Goal: Task Accomplishment & Management: Use online tool/utility

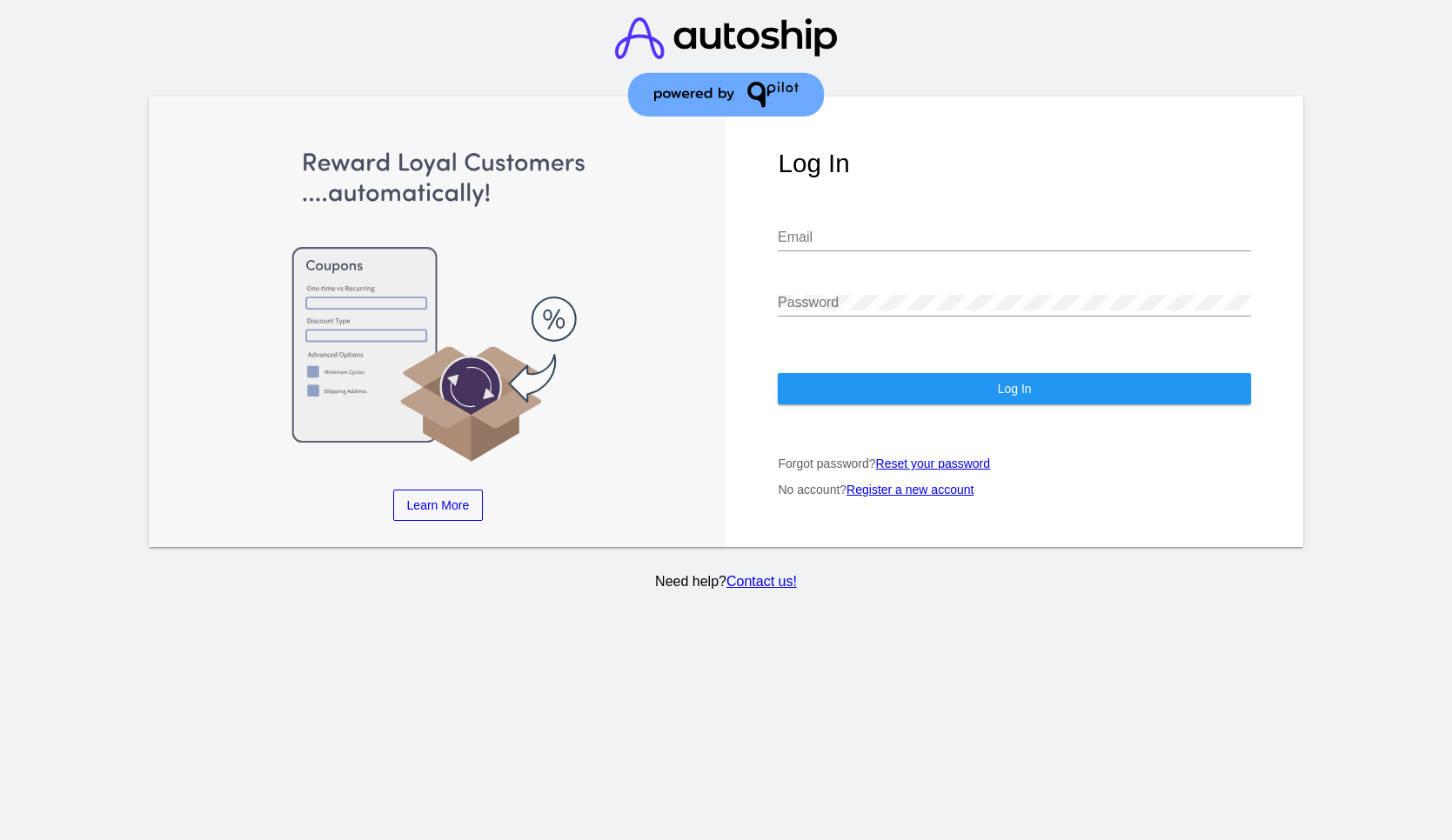
type input "[EMAIL_ADDRESS][DOMAIN_NAME]"
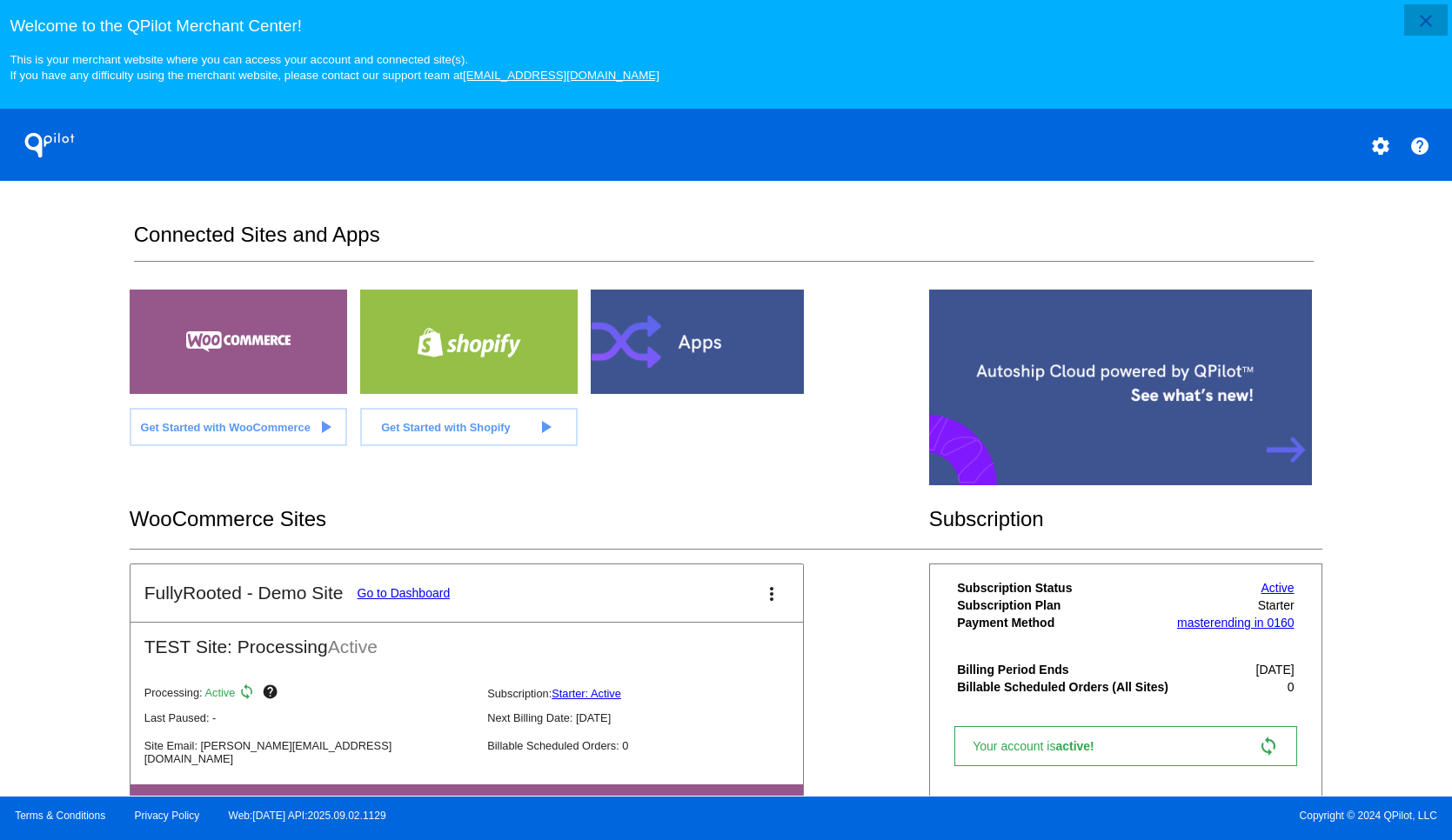
click at [1405, 22] on button "close" at bounding box center [1426, 20] width 43 height 31
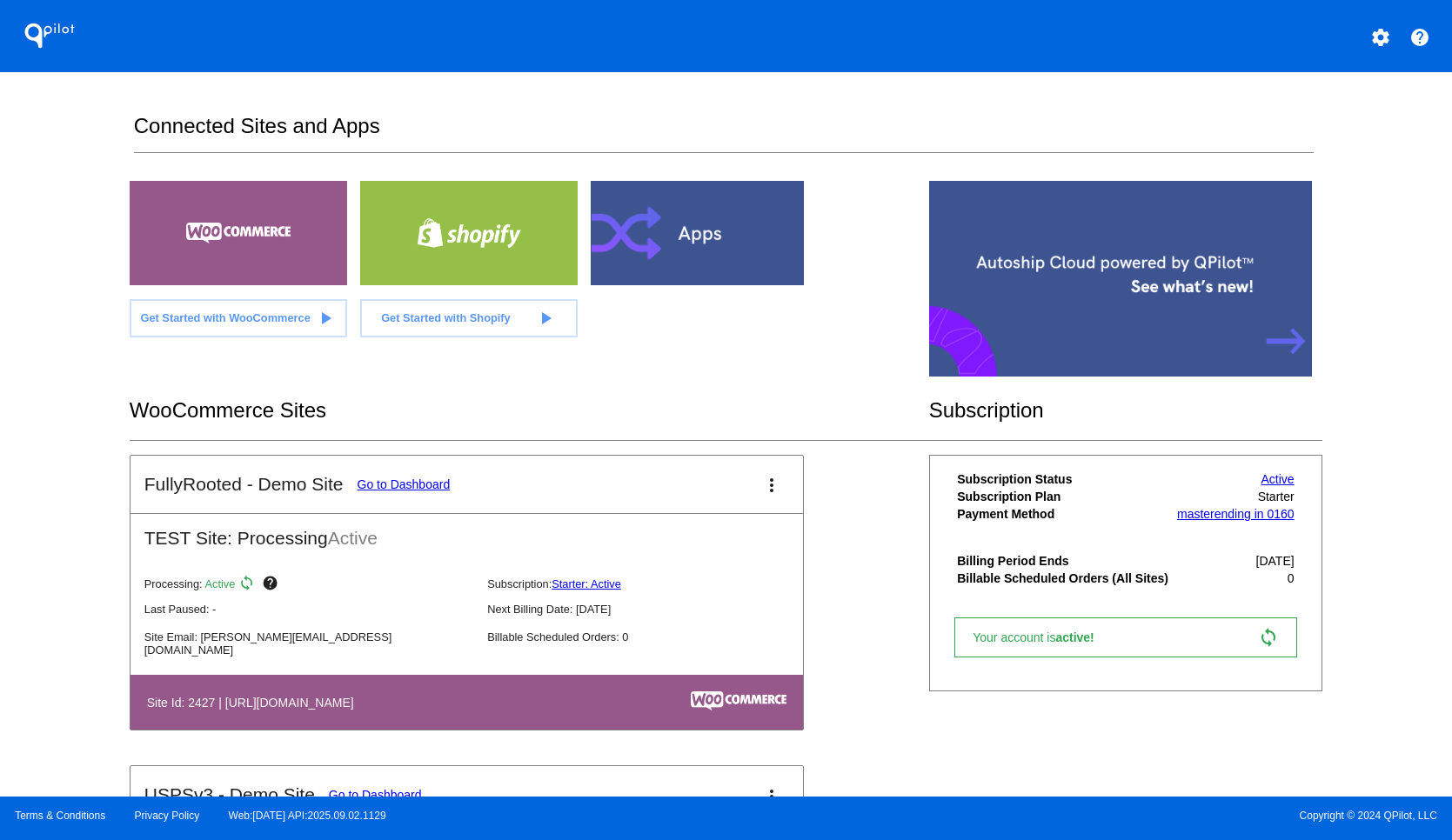
click at [858, 279] on div "Get Started with WooCommerce play_arrow Get Started with Shopify play_arrow" at bounding box center [726, 281] width 1193 height 200
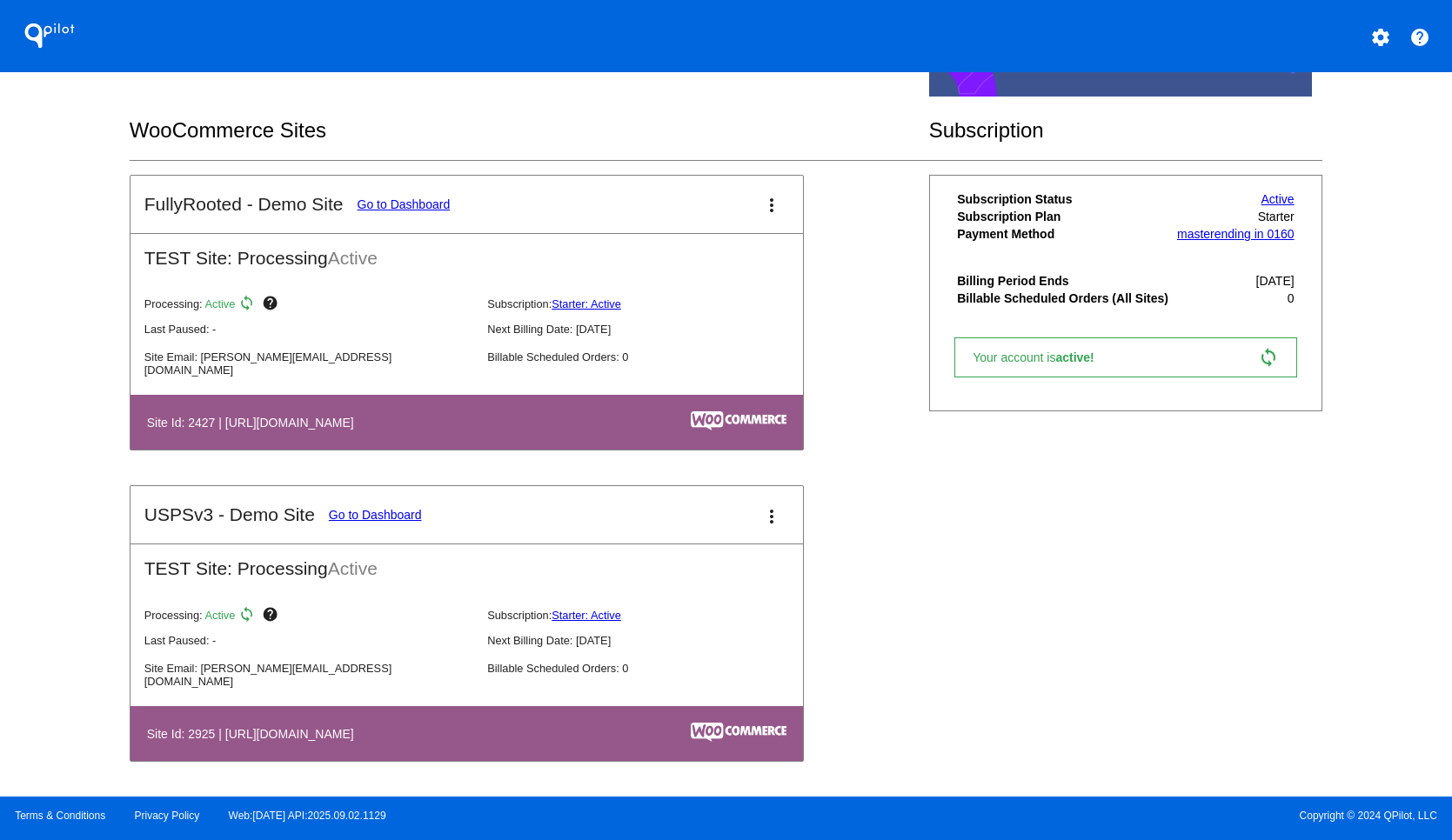
click at [368, 511] on link "Go to Dashboard" at bounding box center [375, 514] width 93 height 13
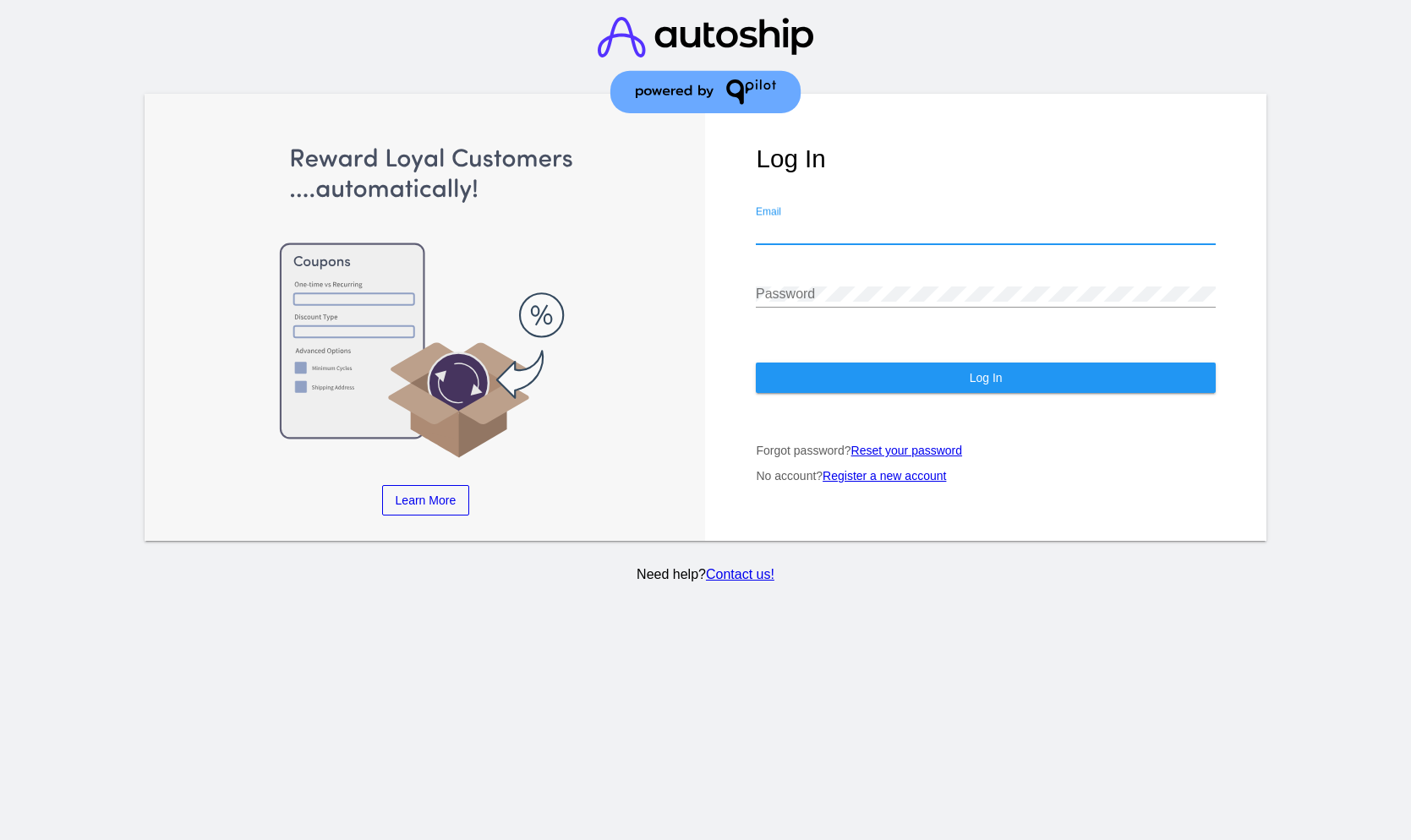
type input "[EMAIL_ADDRESS][DOMAIN_NAME]"
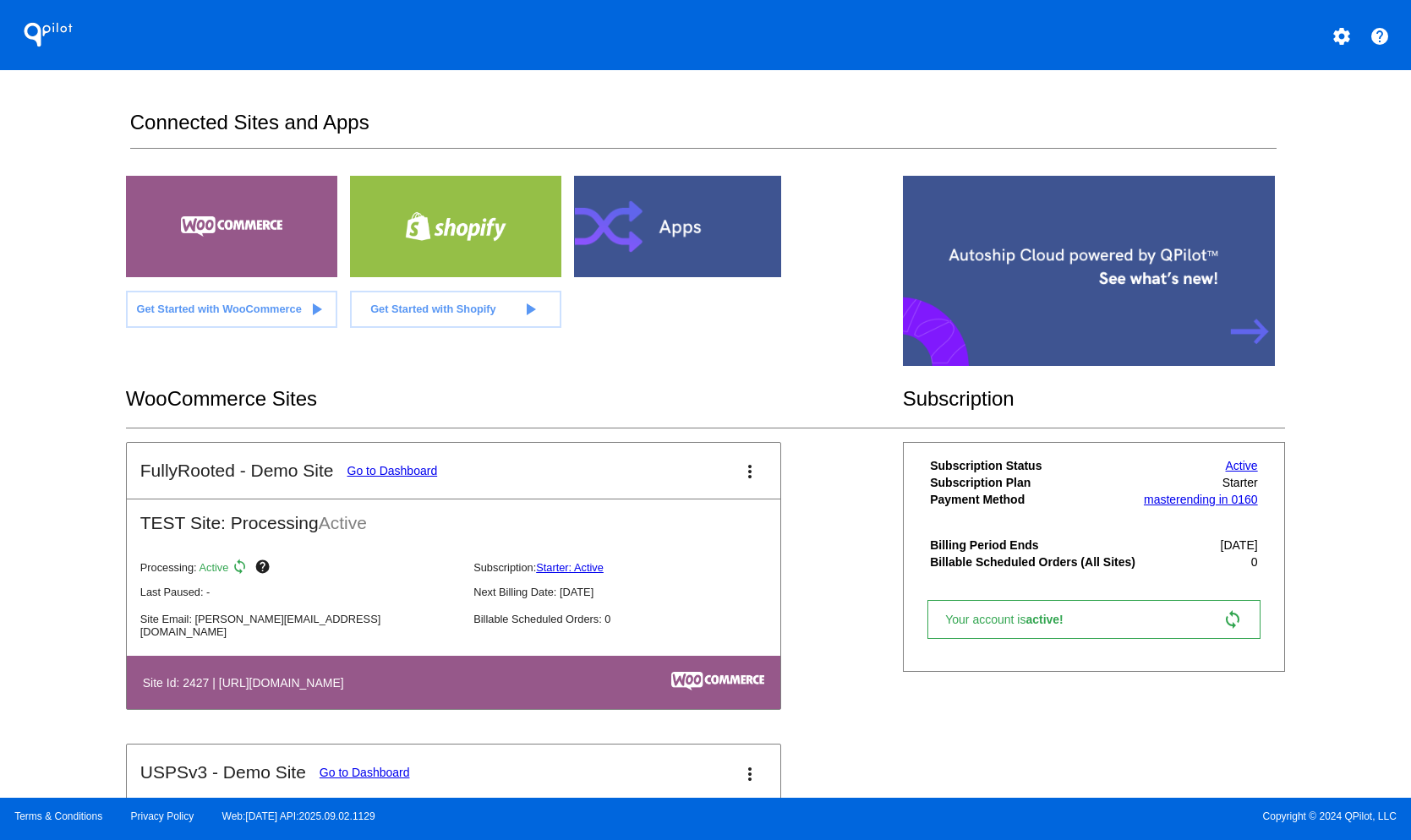
scroll to position [252, 0]
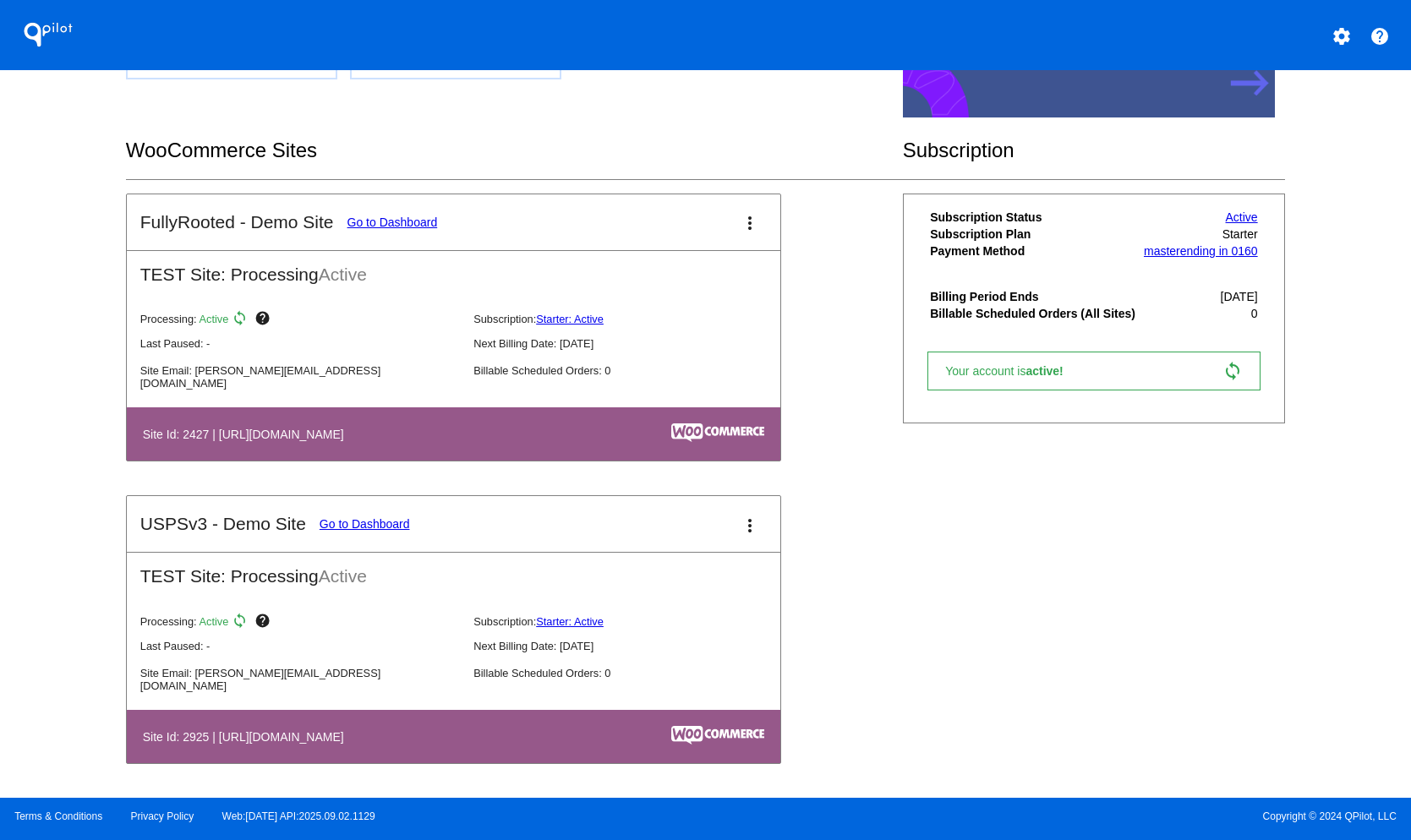
click at [366, 517] on link "Go to Dashboard" at bounding box center [365, 524] width 90 height 13
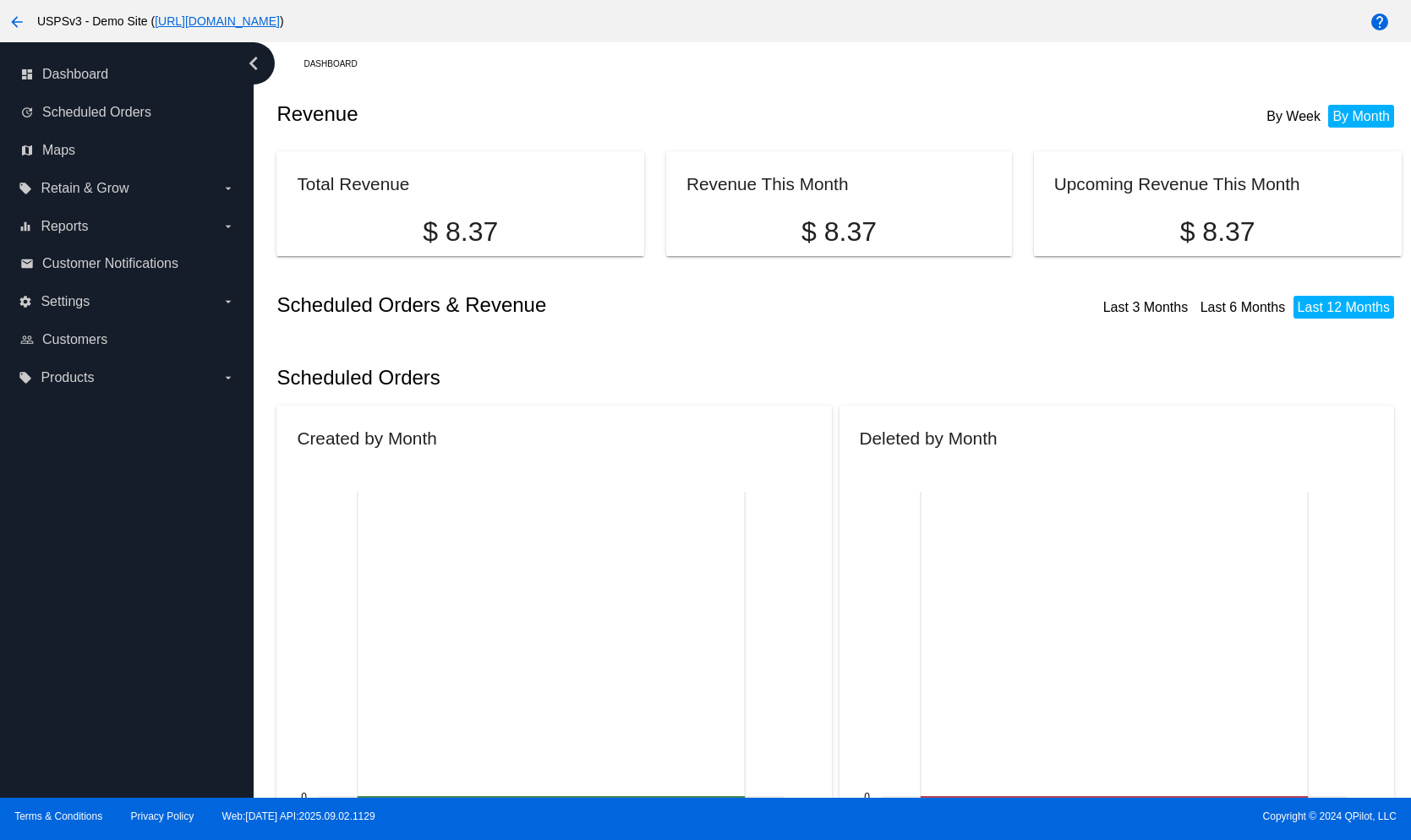
click at [389, 4] on div "arrow_back USPSv3 - Demo Site ( https://woocommerce-753422-5811202.cloudwaysapp…" at bounding box center [587, 21] width 1176 height 34
click at [391, 32] on div "arrow_back USPSv3 - Demo Site ( https://woocommerce-753422-5811202.cloudwaysapp…" at bounding box center [587, 21] width 1176 height 34
click at [280, 17] on link "[URL][DOMAIN_NAME]" at bounding box center [217, 20] width 125 height 13
click at [1109, 404] on div "Scheduled Orders" at bounding box center [838, 378] width 1124 height 58
